Goal: Task Accomplishment & Management: Manage account settings

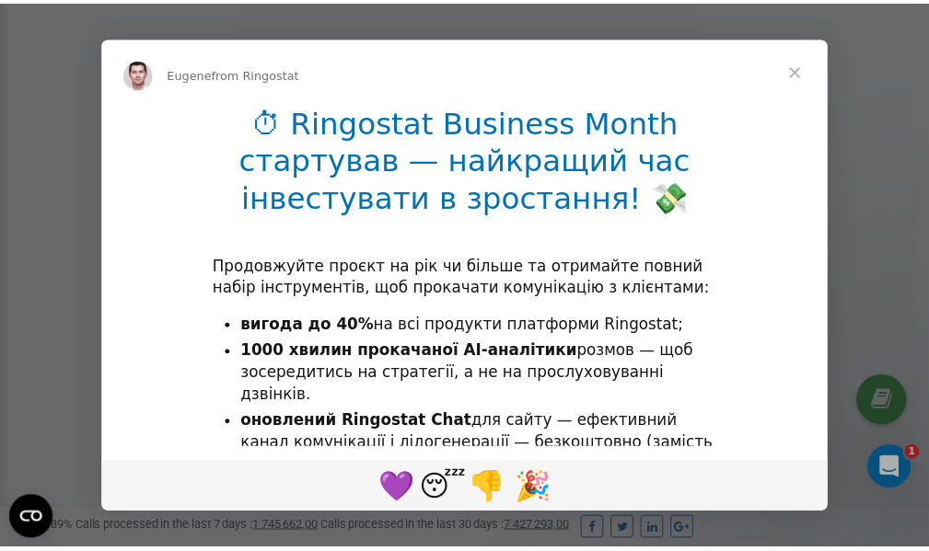
scroll to position [553, 0]
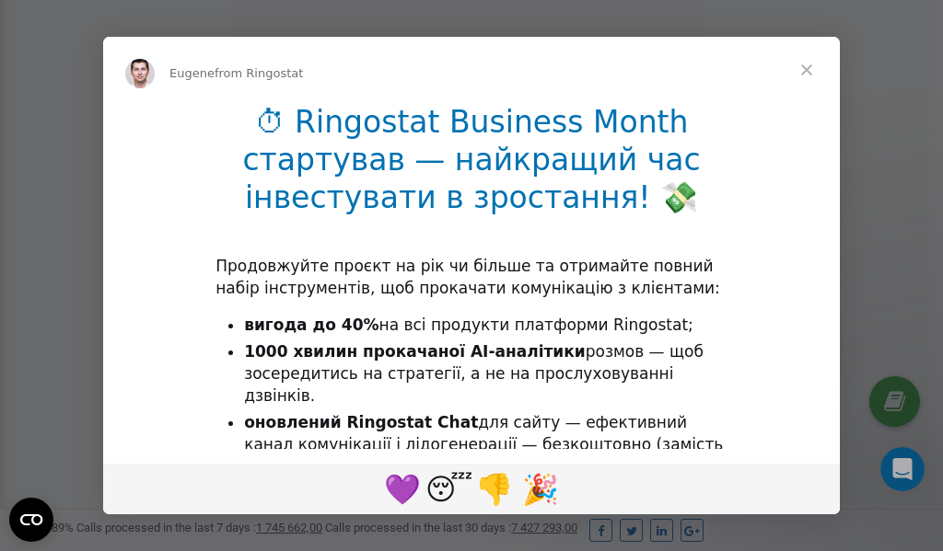
click at [810, 73] on span "Close" at bounding box center [806, 70] width 66 height 66
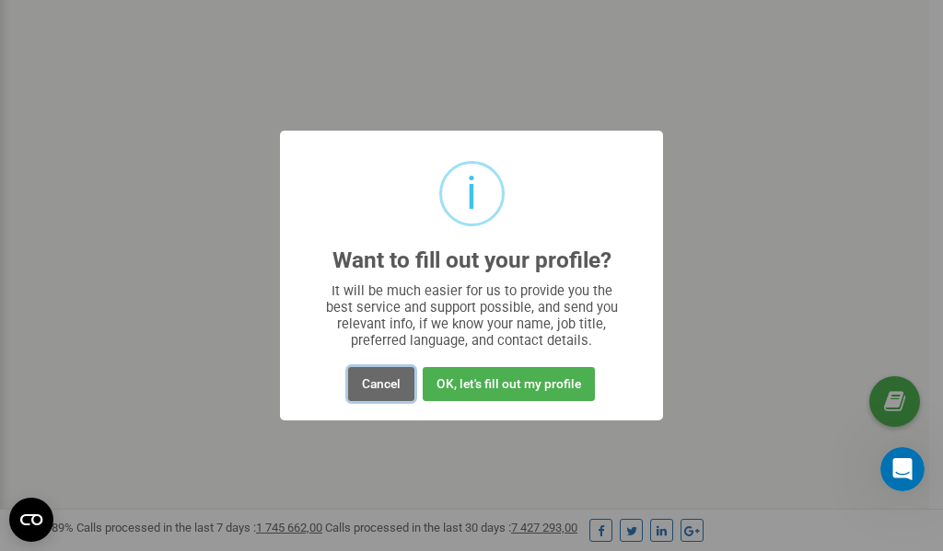
click at [386, 384] on button "Cancel" at bounding box center [381, 384] width 66 height 34
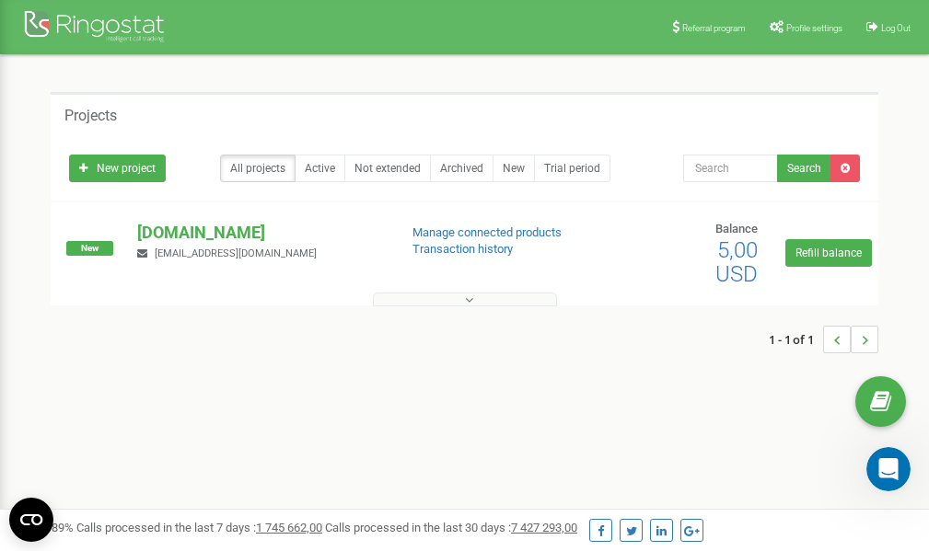
scroll to position [0, 0]
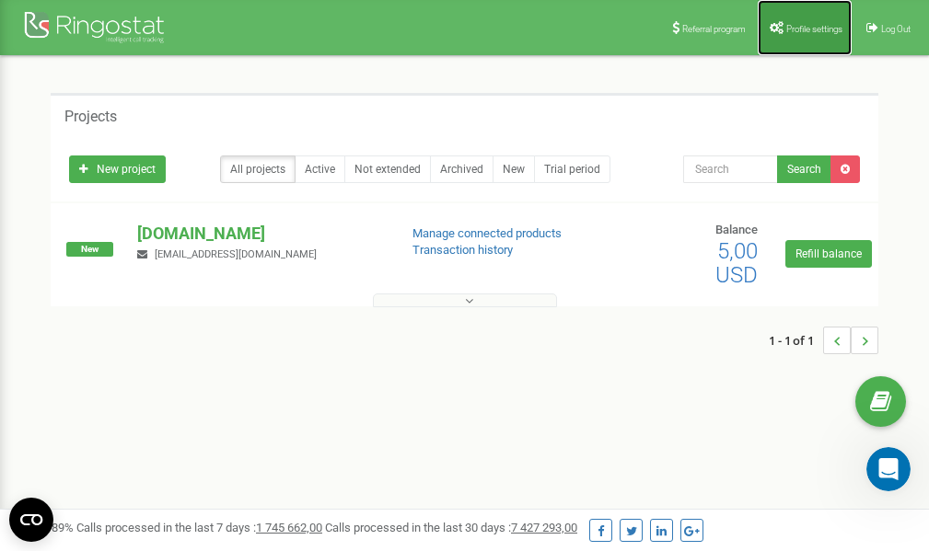
click at [799, 27] on span "Profile settings" at bounding box center [814, 29] width 56 height 10
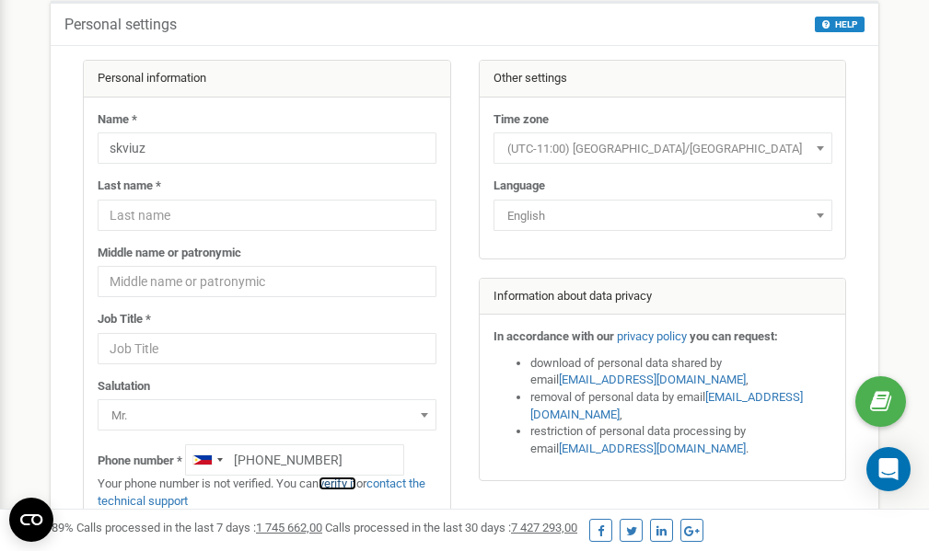
click at [346, 484] on link "verify it" at bounding box center [338, 484] width 38 height 14
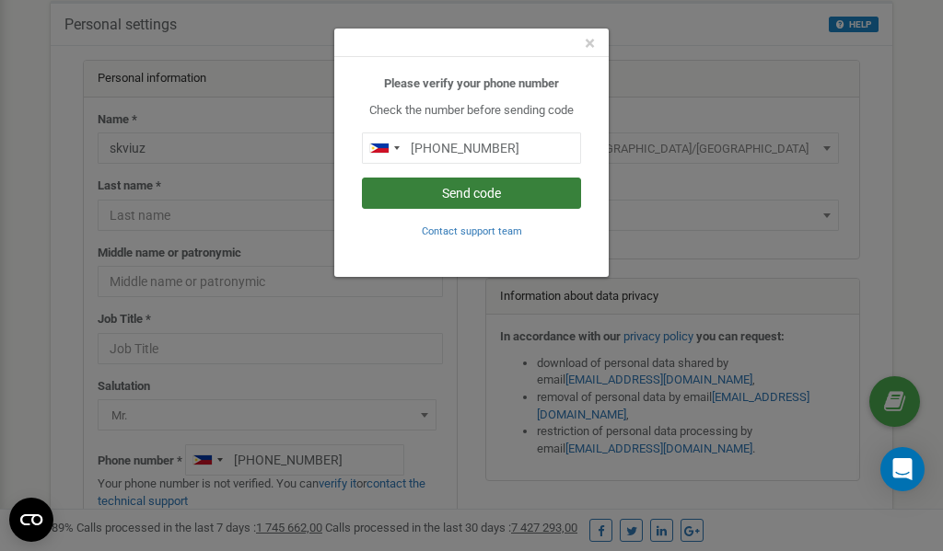
click at [476, 190] on button "Send code" at bounding box center [471, 193] width 219 height 31
